Goal: Information Seeking & Learning: Learn about a topic

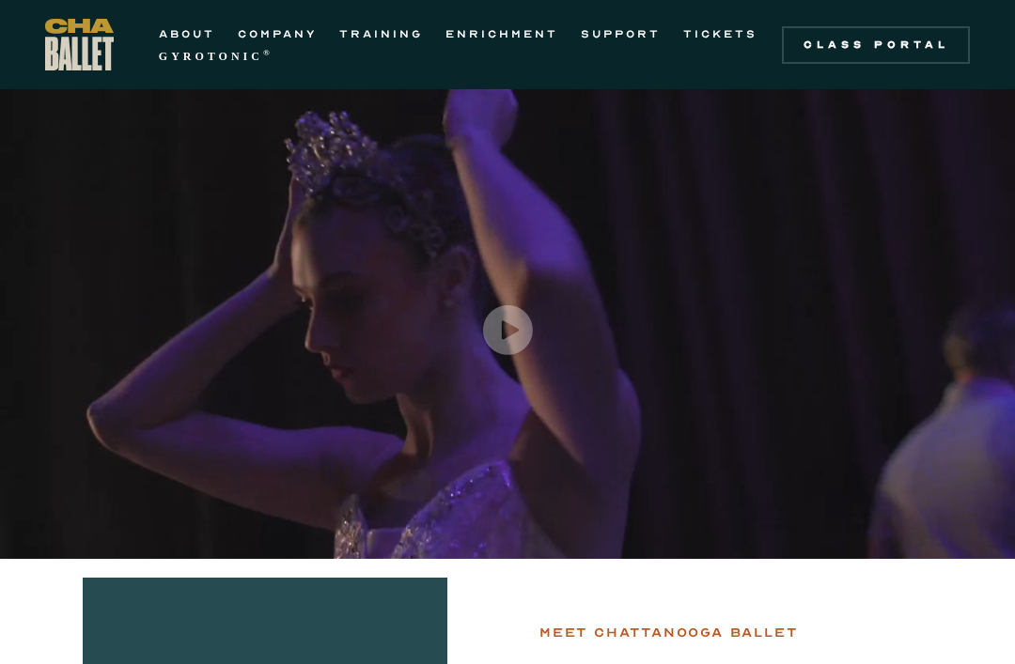
click at [382, 34] on link "TRAINING" at bounding box center [381, 34] width 84 height 23
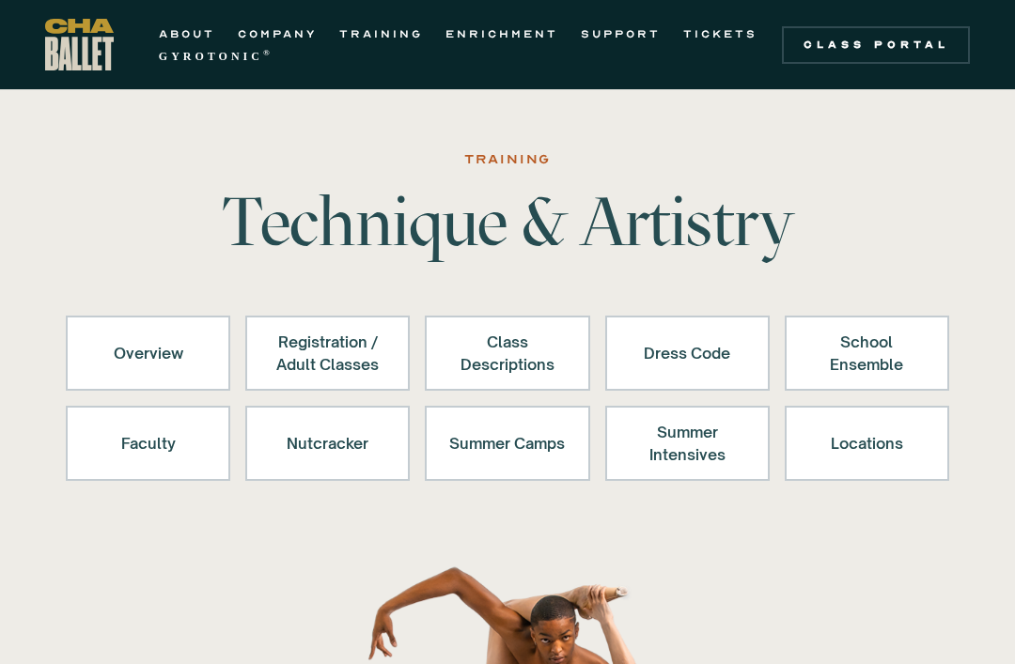
click at [544, 359] on div "Class Descriptions" at bounding box center [507, 353] width 116 height 45
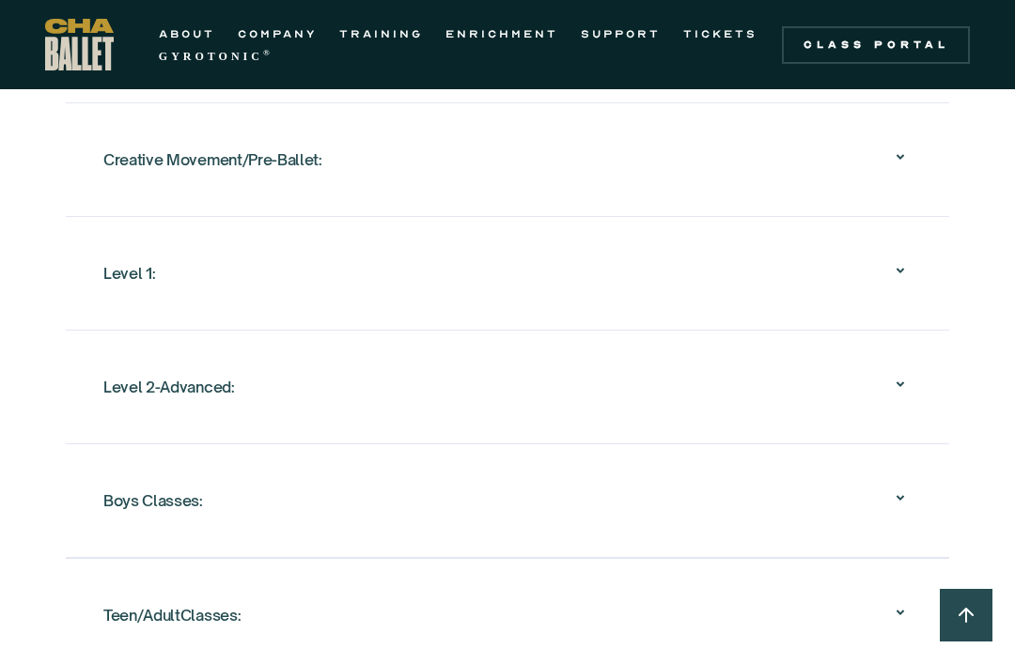
scroll to position [2017, 0]
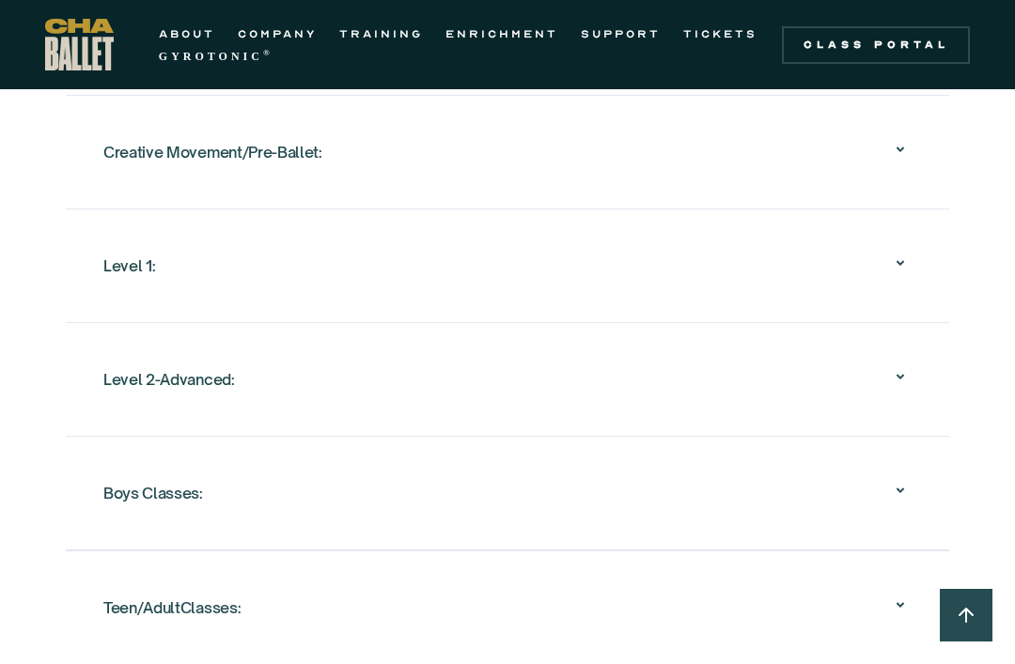
click at [899, 268] on icon at bounding box center [900, 263] width 23 height 23
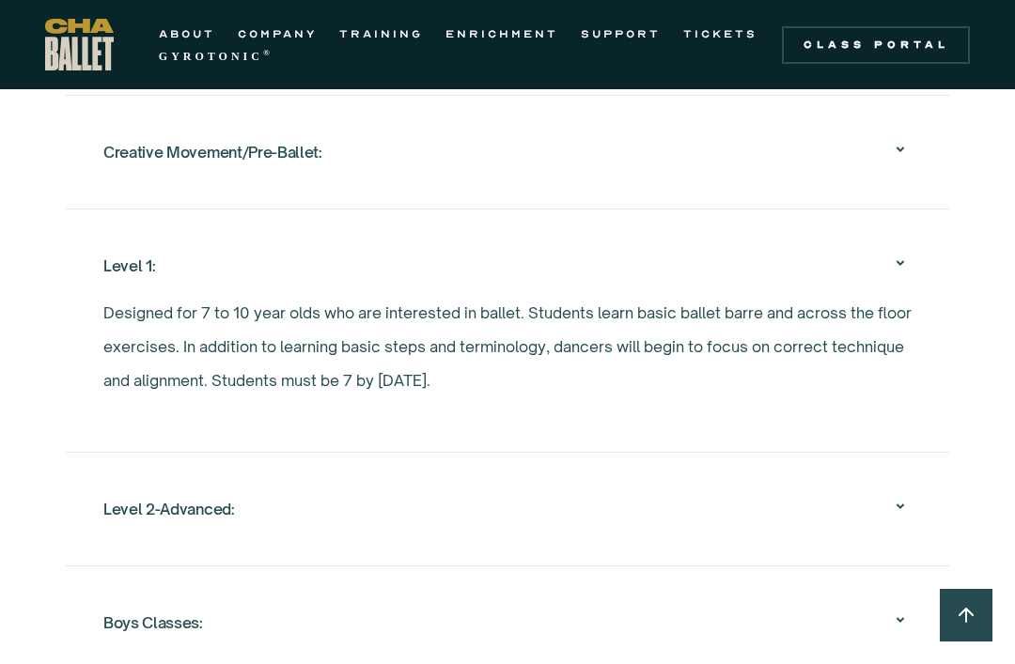
click at [909, 286] on div "Level 1:" at bounding box center [507, 266] width 808 height 60
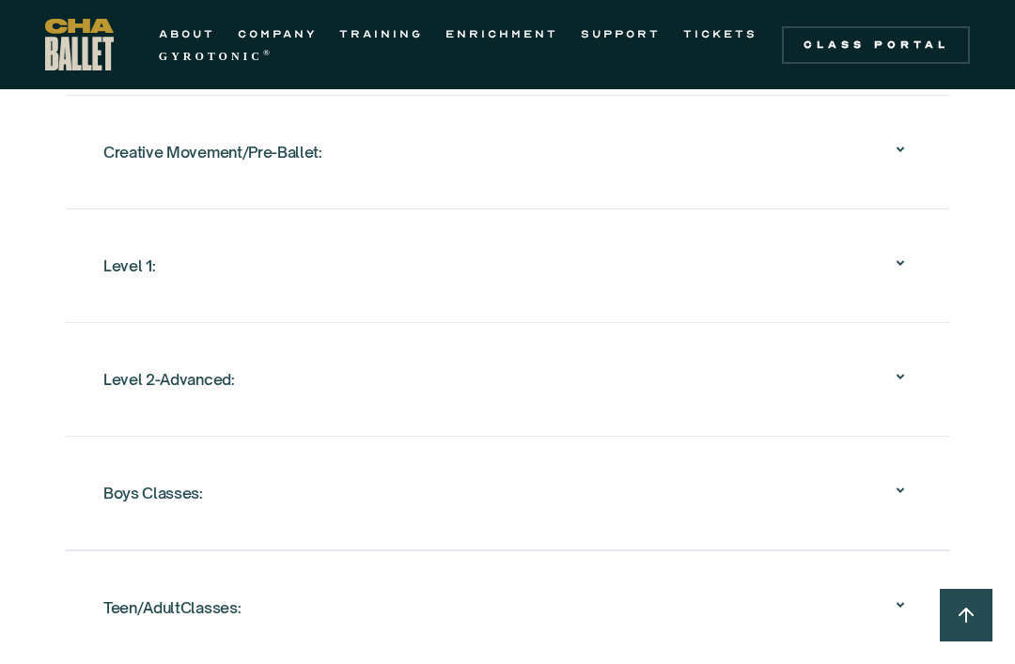
click at [905, 375] on icon at bounding box center [900, 376] width 23 height 23
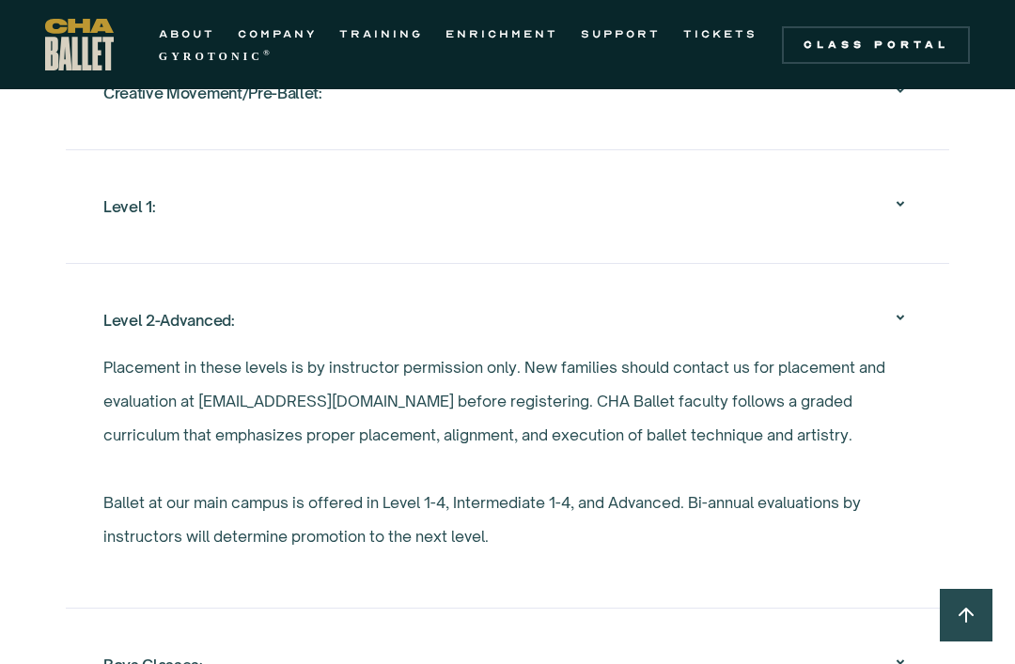
scroll to position [2085, 0]
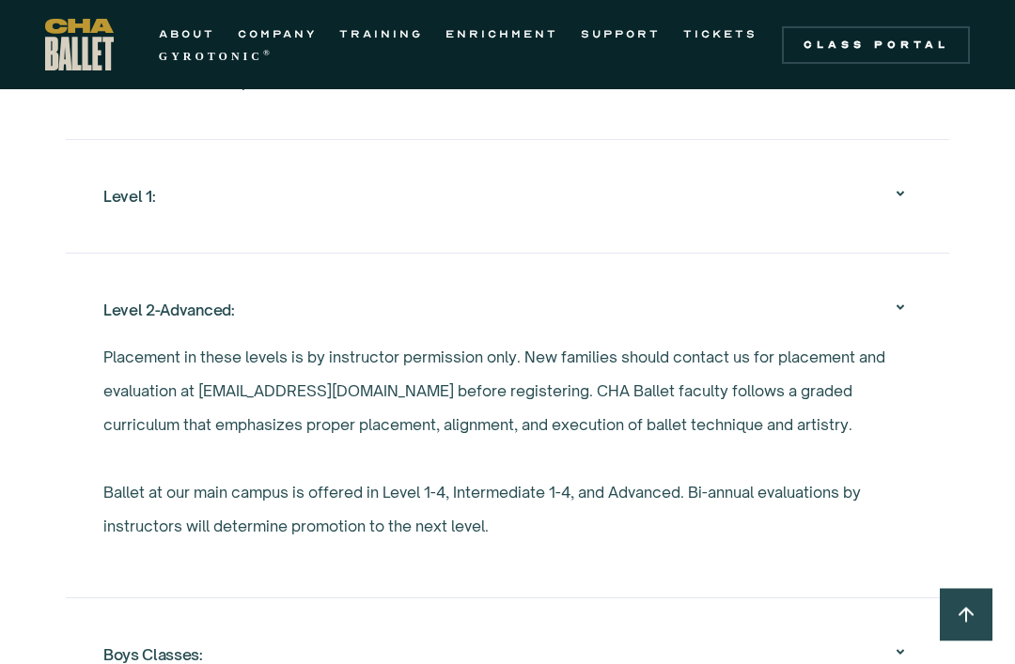
click at [906, 317] on icon at bounding box center [900, 308] width 23 height 23
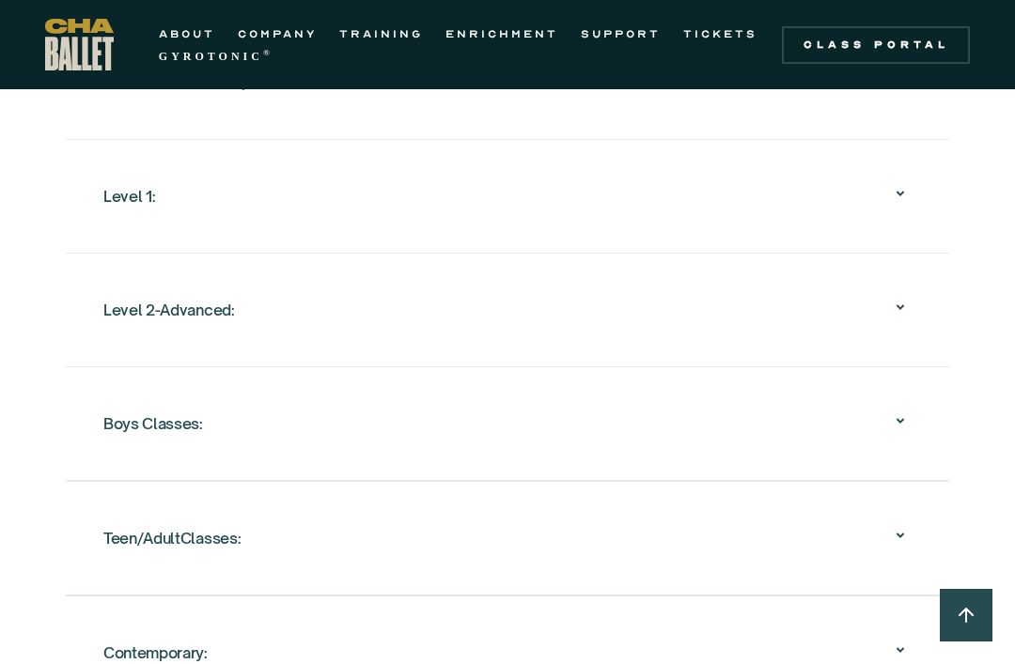
click at [889, 196] on icon at bounding box center [900, 193] width 23 height 23
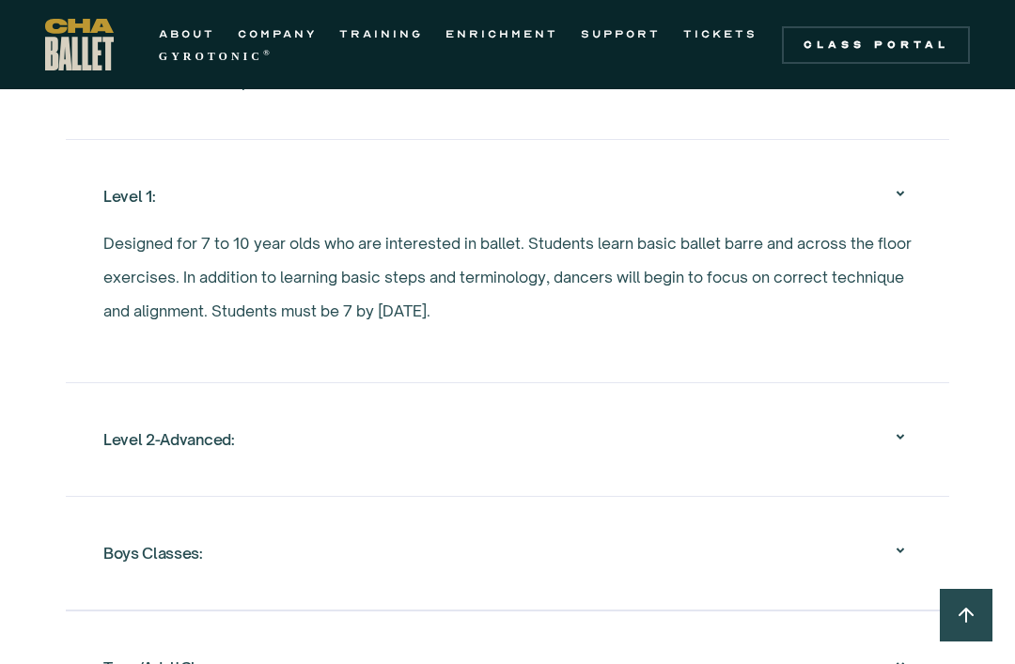
click at [909, 197] on icon at bounding box center [900, 193] width 23 height 23
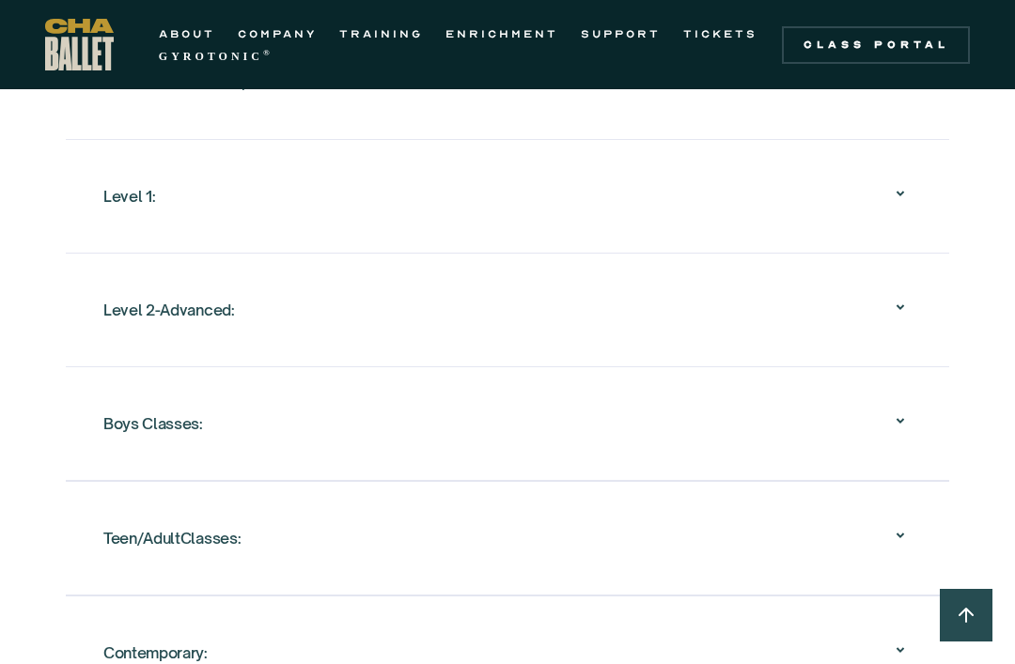
click at [896, 328] on div "Level 2-Advanced:" at bounding box center [507, 310] width 808 height 60
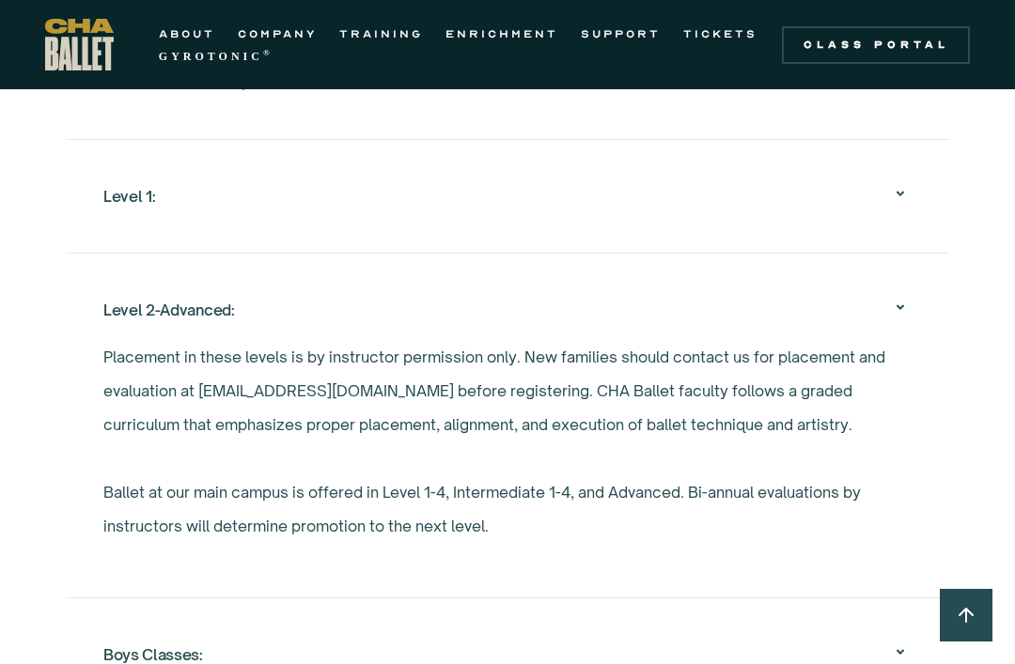
click at [909, 318] on icon at bounding box center [900, 307] width 23 height 23
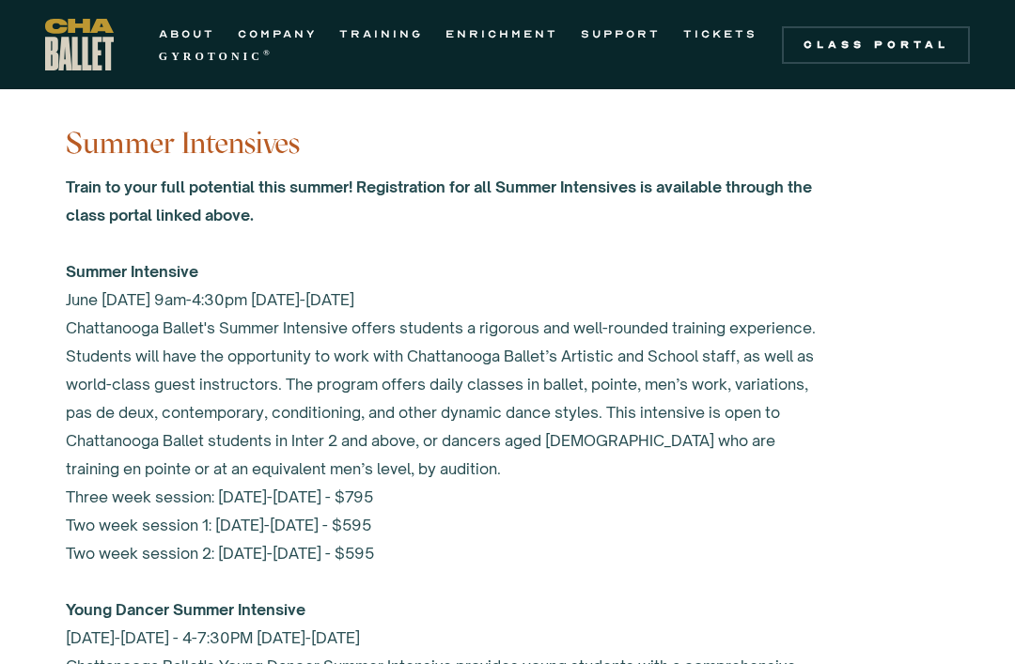
scroll to position [7835, 0]
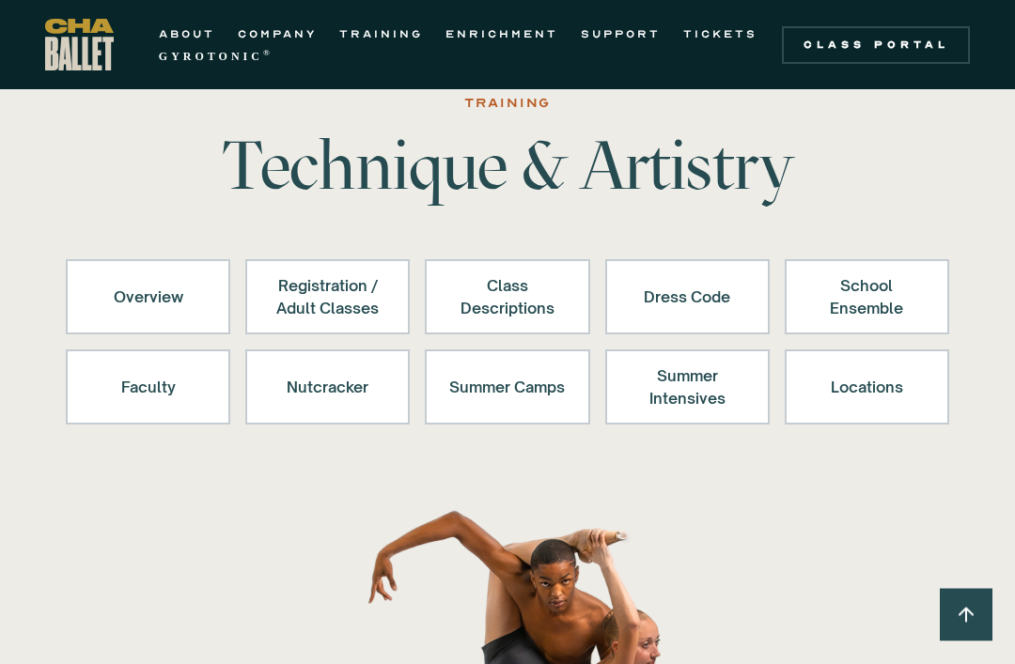
scroll to position [60, 0]
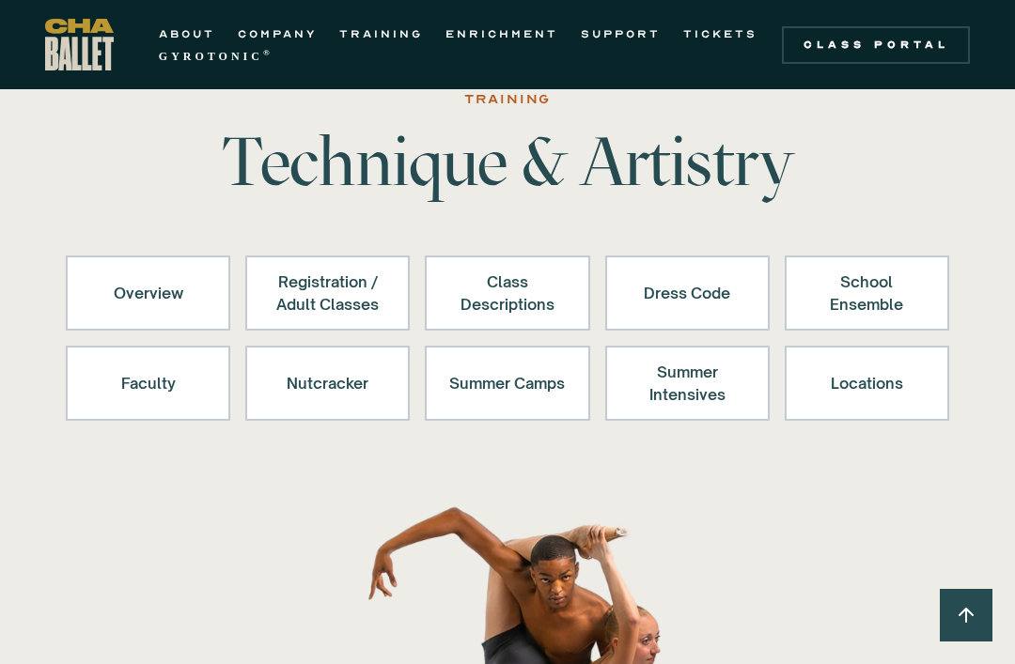
click at [363, 306] on div "Registration / Adult Classes" at bounding box center [328, 293] width 116 height 45
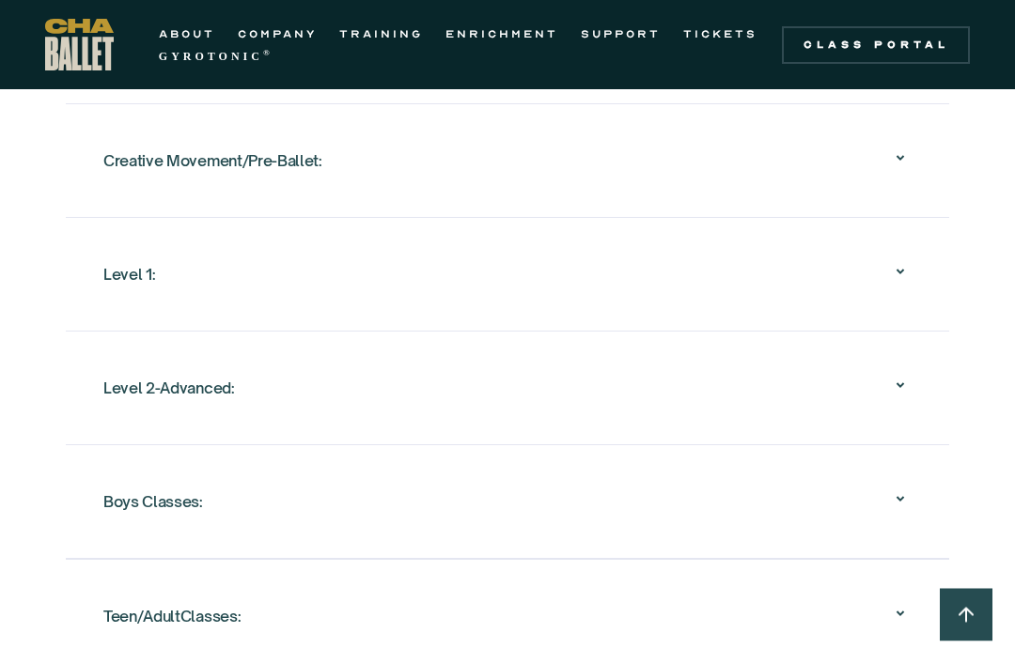
scroll to position [2009, 0]
click at [900, 390] on icon at bounding box center [900, 384] width 23 height 23
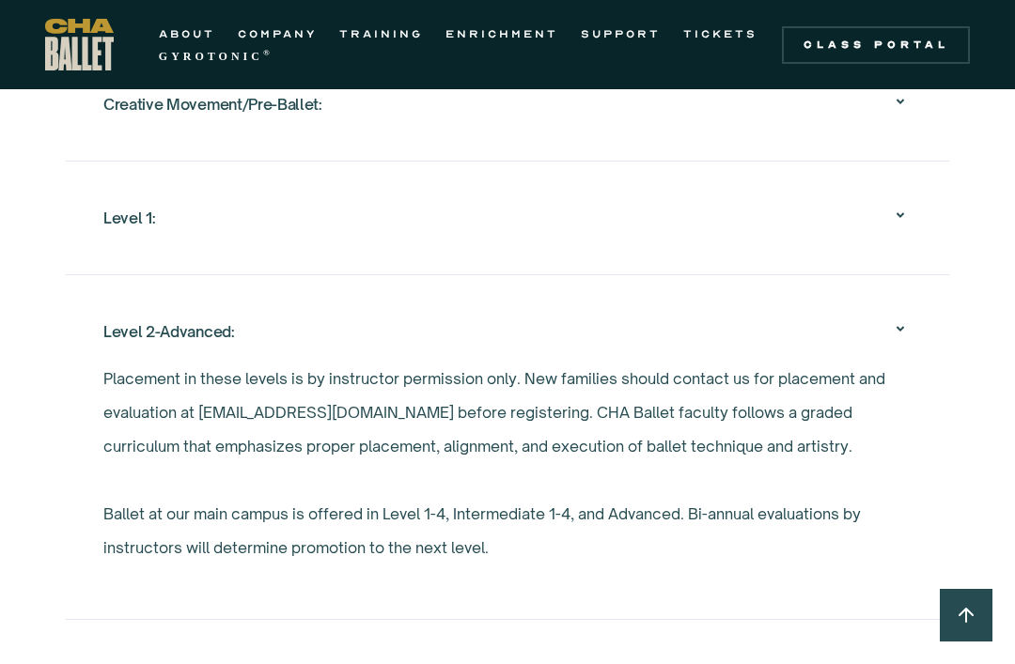
click at [898, 337] on icon at bounding box center [900, 329] width 23 height 23
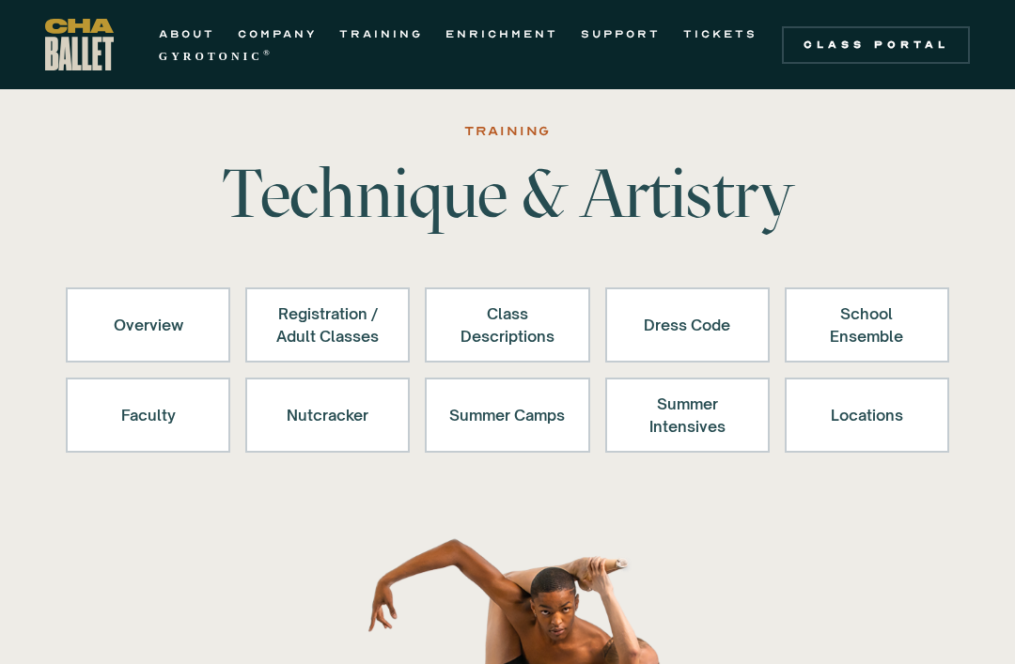
scroll to position [26, 0]
click at [322, 318] on div "Registration / Adult Classes" at bounding box center [328, 325] width 116 height 45
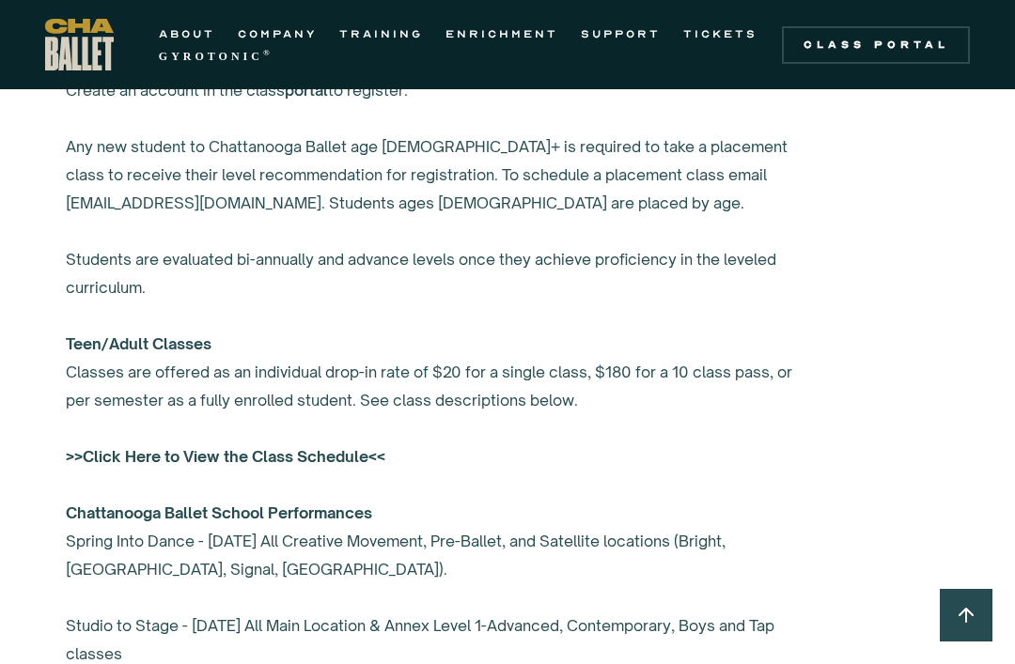
scroll to position [1339, 0]
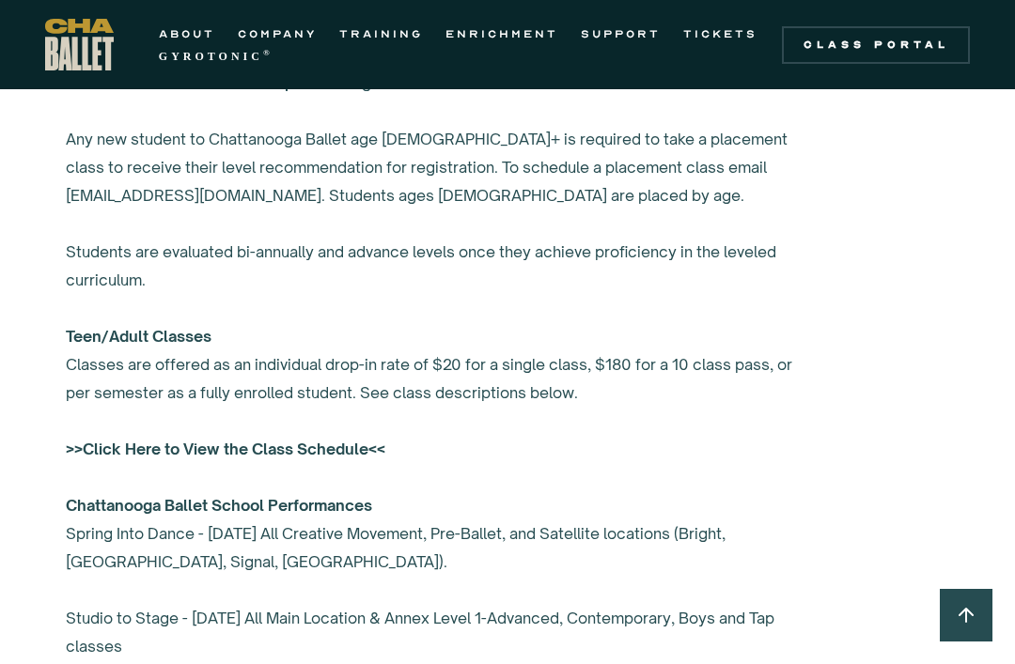
click at [291, 445] on strong ">>Click Here to View the Class Schedule<<" at bounding box center [225, 449] width 319 height 19
